Goal: Find specific page/section: Find specific page/section

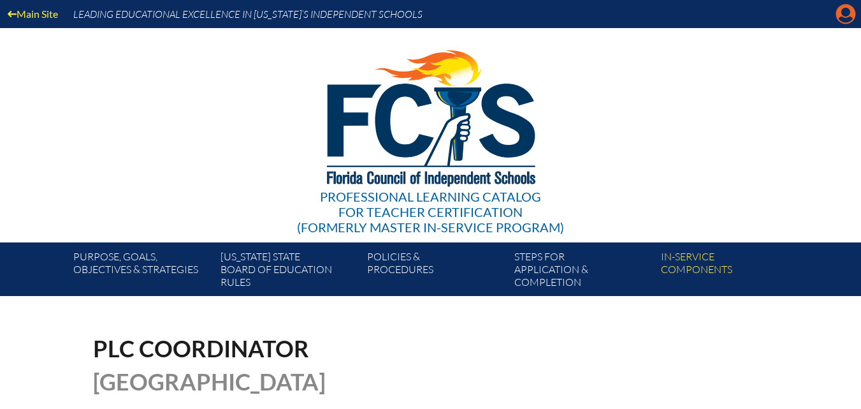
click at [849, 18] on icon "Manage account" at bounding box center [846, 14] width 20 height 20
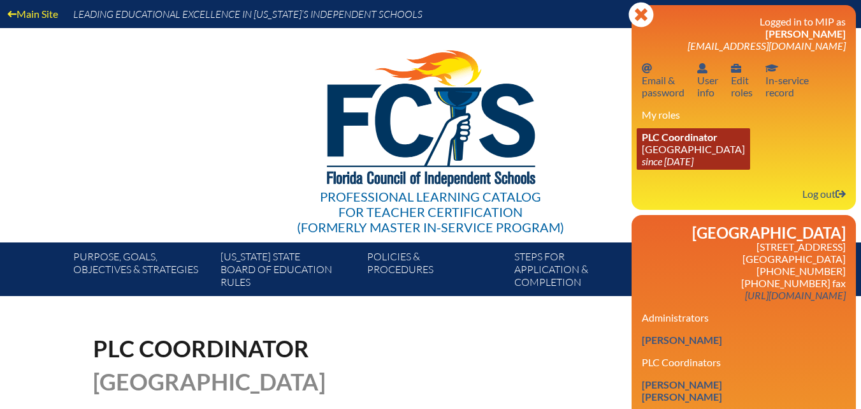
click at [650, 138] on span "PLC Coordinator" at bounding box center [680, 137] width 76 height 12
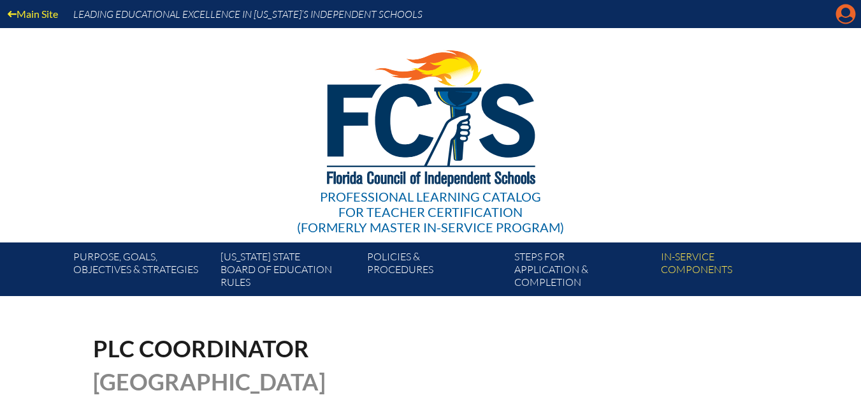
click at [849, 16] on icon at bounding box center [847, 14] width 20 height 20
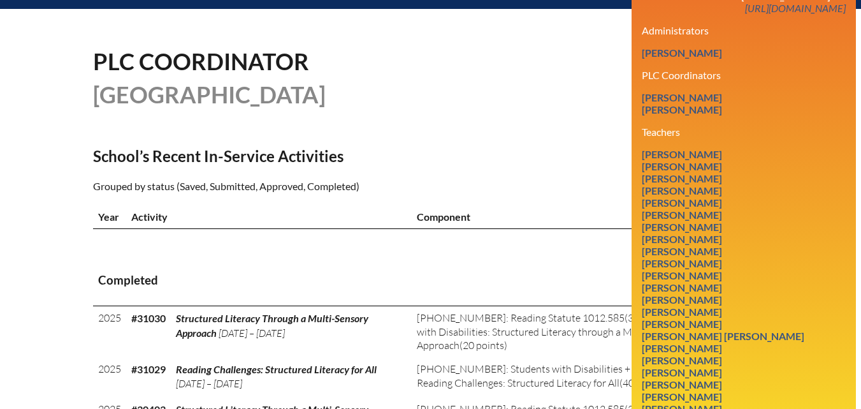
scroll to position [319, 0]
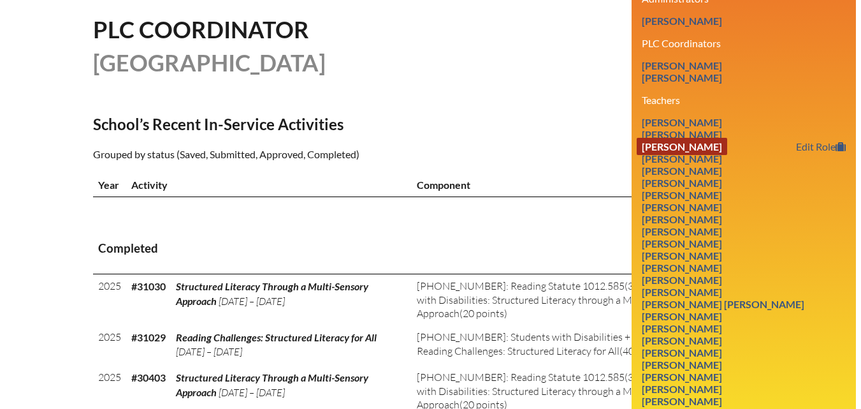
click at [702, 155] on link "[PERSON_NAME]" at bounding box center [682, 146] width 91 height 17
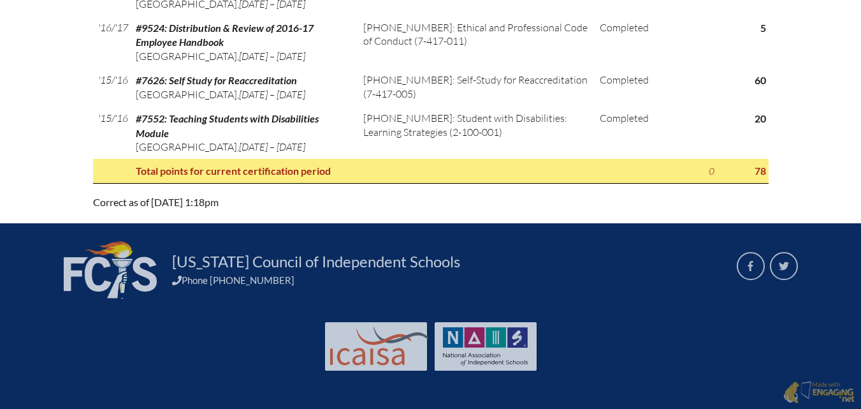
scroll to position [2276, 0]
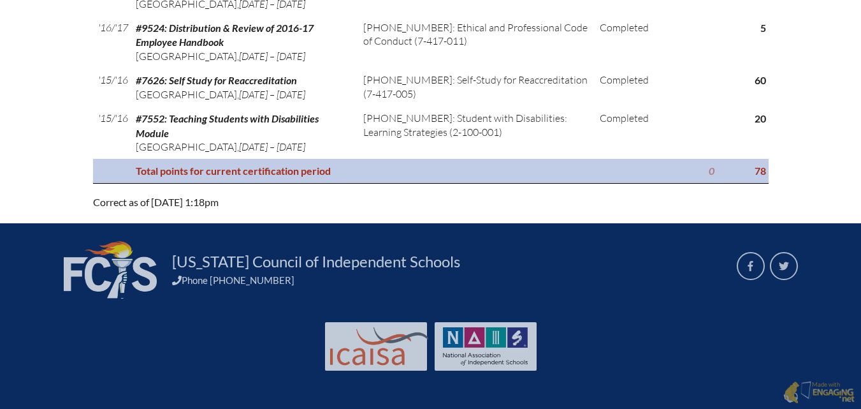
click at [225, 161] on th "Total points for current certification period" at bounding box center [396, 171] width 530 height 24
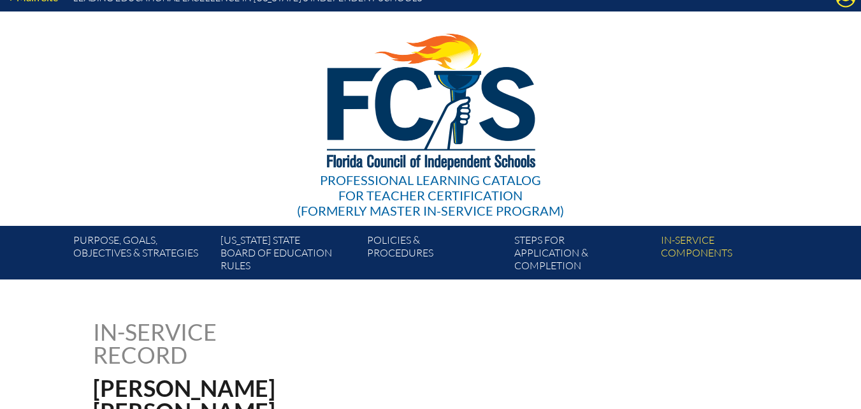
scroll to position [0, 0]
